Goal: Find specific page/section: Find specific page/section

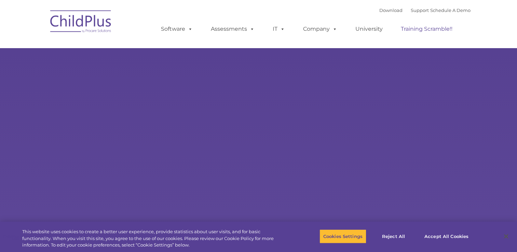
select select "MEDIUM"
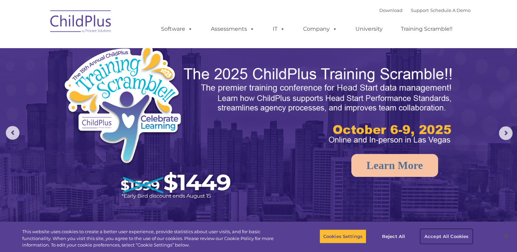
click at [440, 237] on button "Accept All Cookies" at bounding box center [446, 236] width 52 height 14
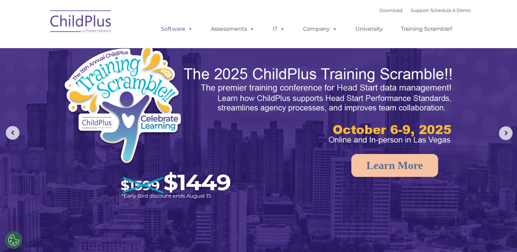
click at [180, 29] on link "Software" at bounding box center [176, 29] width 45 height 14
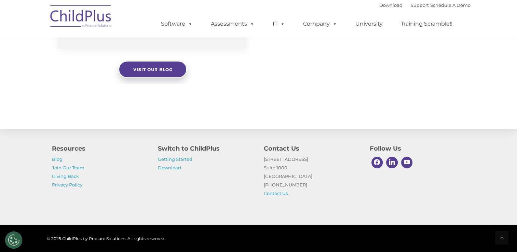
scroll to position [769, 0]
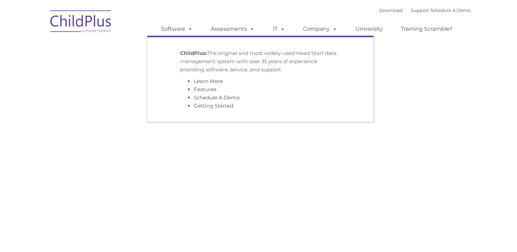
type input ""
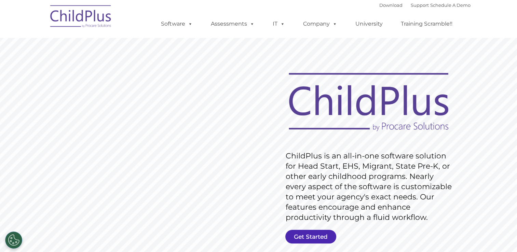
click at [306, 237] on link "Get Started" at bounding box center [310, 237] width 51 height 14
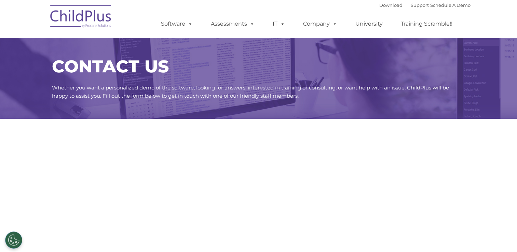
select select "MEDIUM"
